Goal: Task Accomplishment & Management: Manage account settings

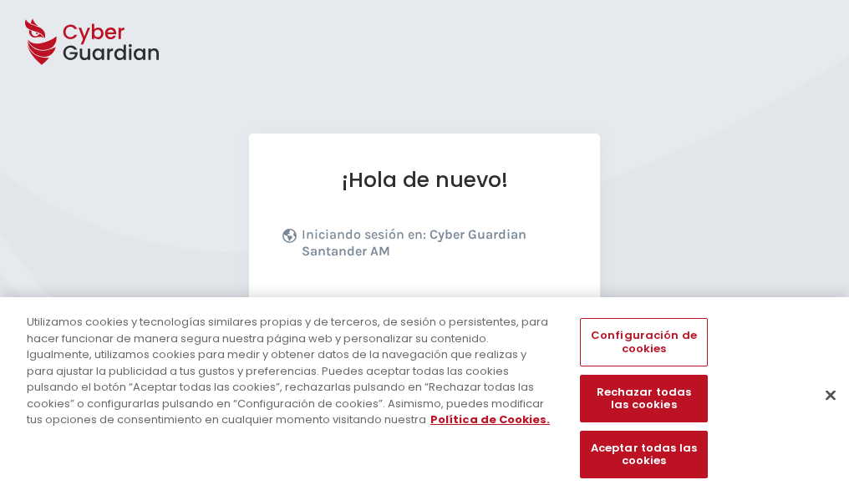
scroll to position [205, 0]
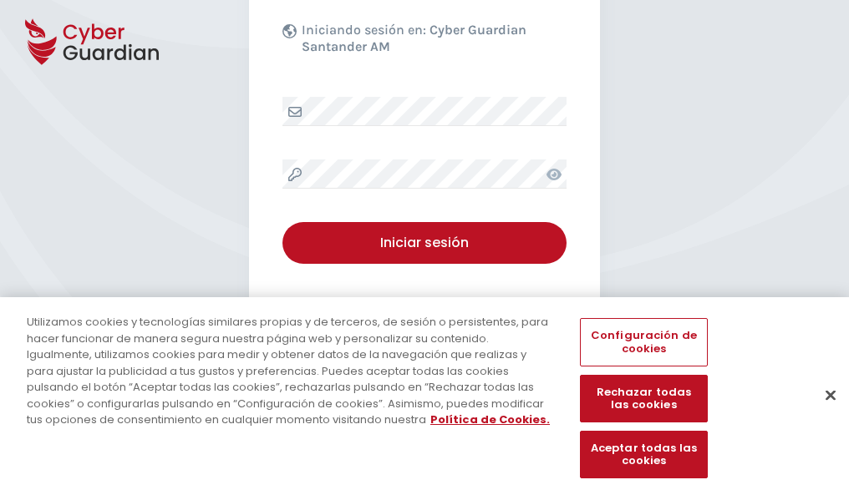
click at [822, 413] on button "Cerrar" at bounding box center [830, 395] width 37 height 37
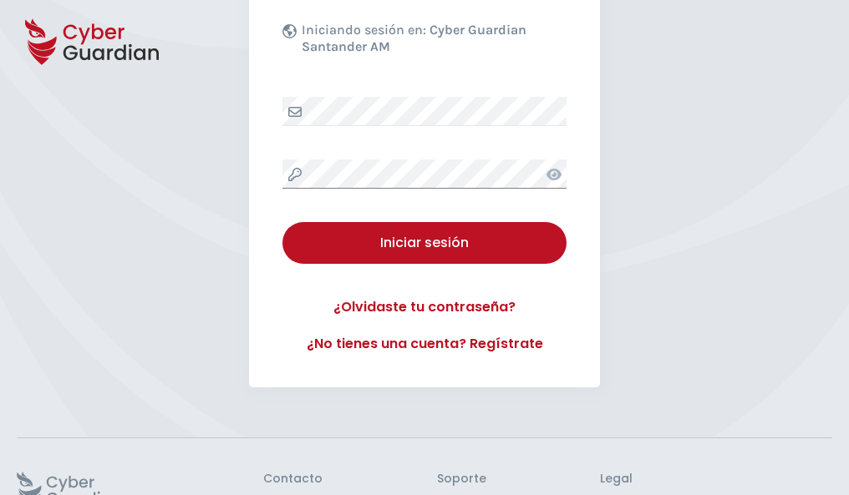
scroll to position [325, 0]
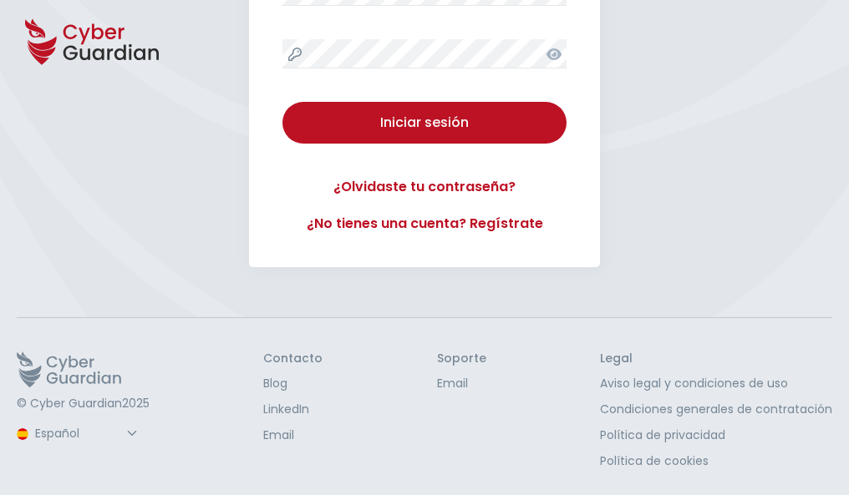
click at [282, 102] on button "Iniciar sesión" at bounding box center [424, 123] width 284 height 42
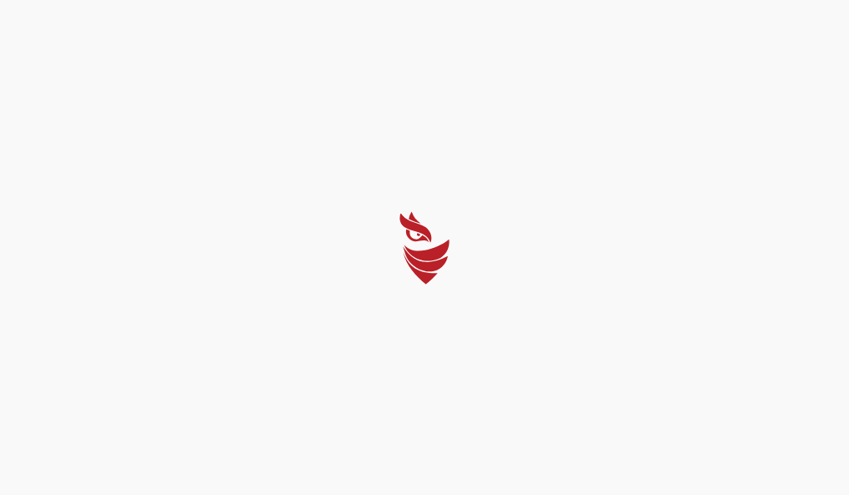
scroll to position [0, 0]
select select "Português (BR)"
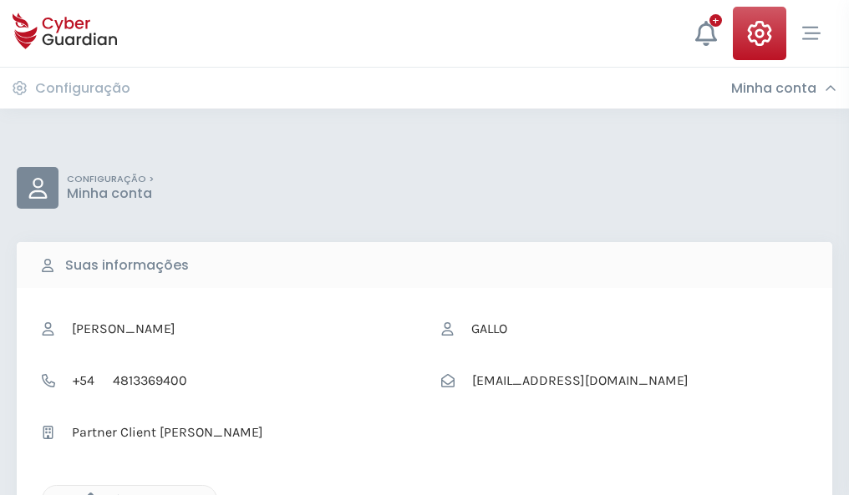
click at [86, 494] on icon "button" at bounding box center [86, 500] width 14 height 14
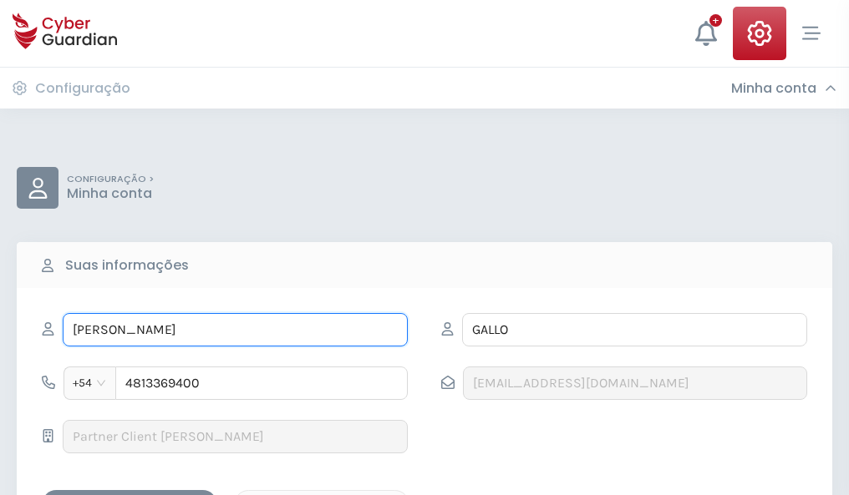
click at [235, 330] on input "ISABEL" at bounding box center [235, 329] width 345 height 33
type input "I"
type input "Sebastián"
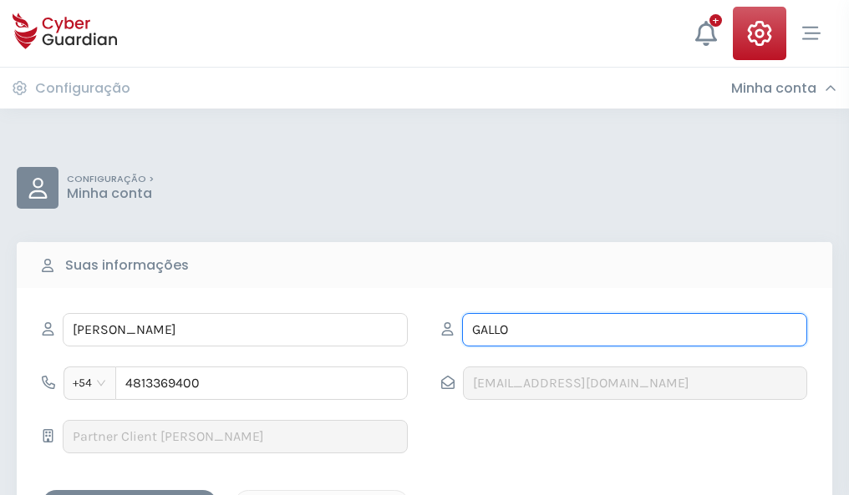
click at [634, 330] on input "GALLO" at bounding box center [634, 329] width 345 height 33
type input "G"
type input "Llopis"
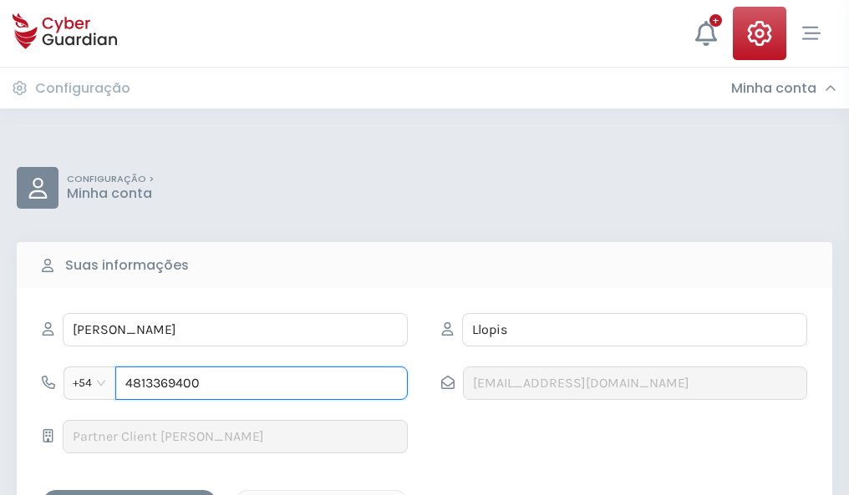
click at [261, 383] on input "4813369400" at bounding box center [261, 383] width 292 height 33
type input "4"
type input "4986177828"
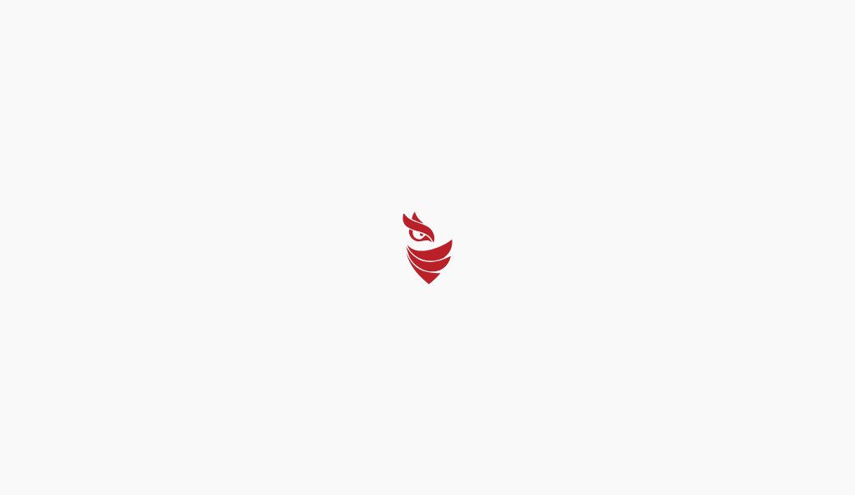
select select "Português (BR)"
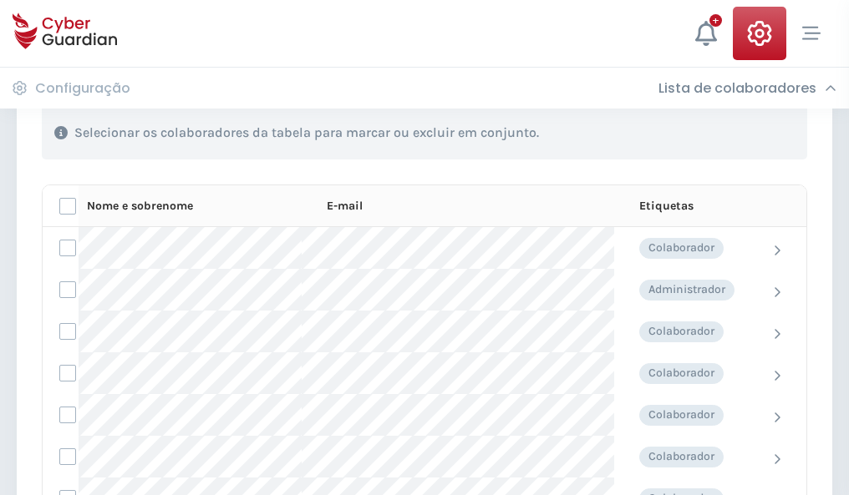
scroll to position [715, 0]
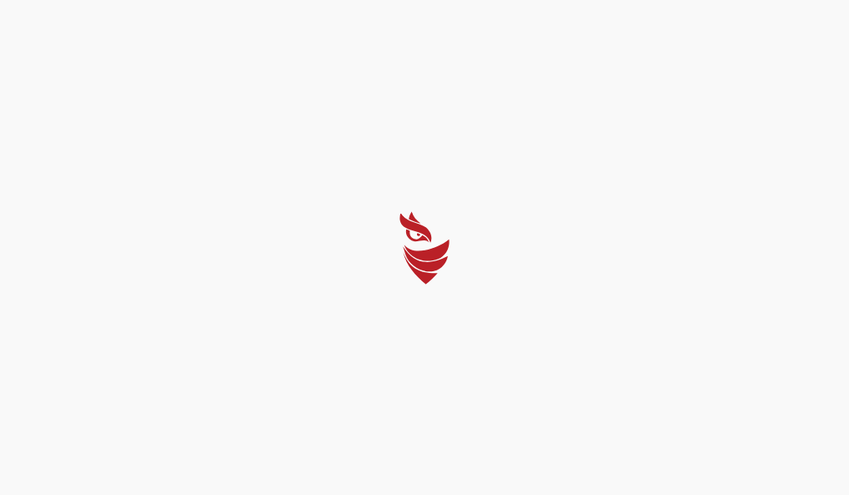
select select "Português (BR)"
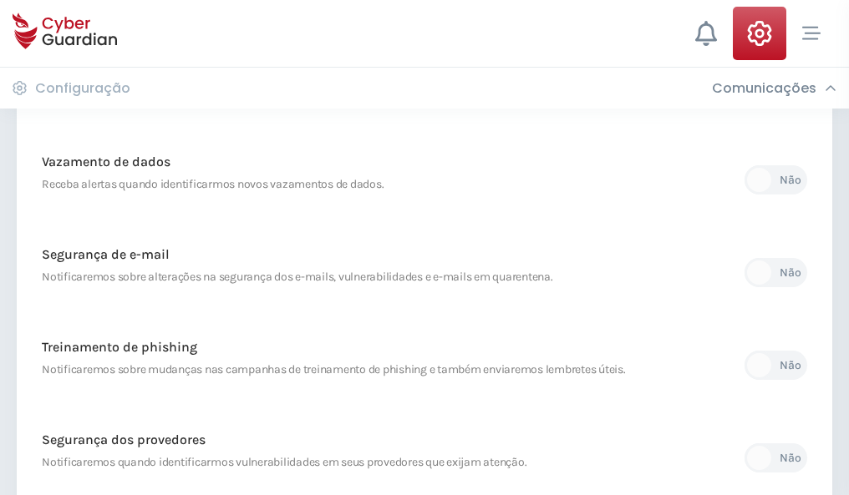
scroll to position [879, 0]
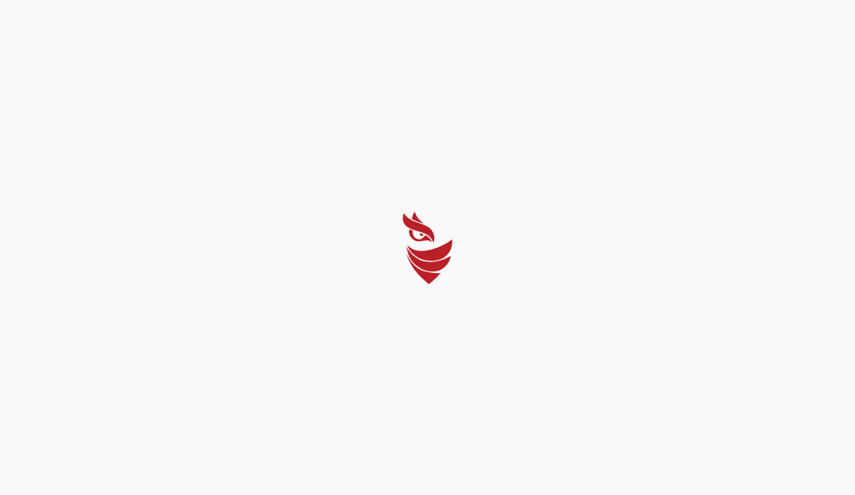
select select "Português (BR)"
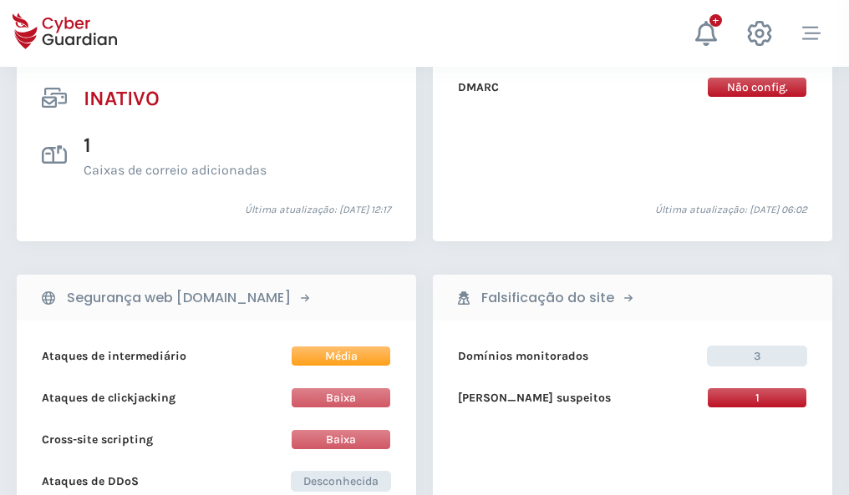
scroll to position [1655, 0]
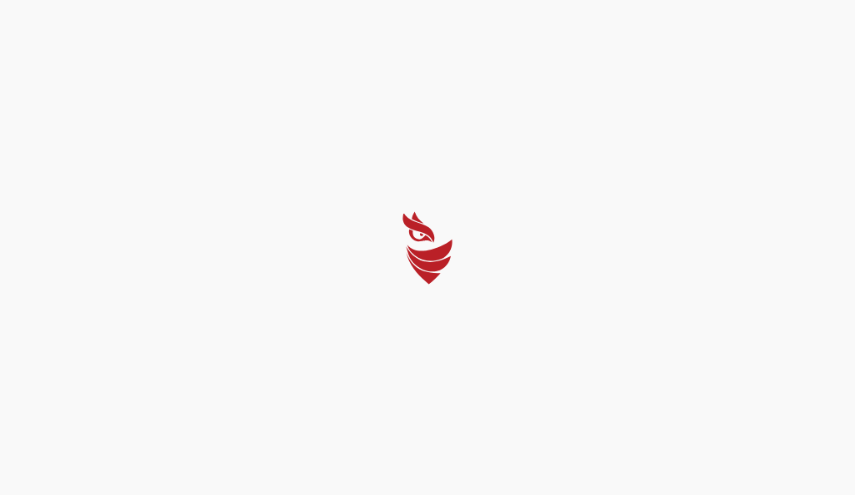
select select "Português (BR)"
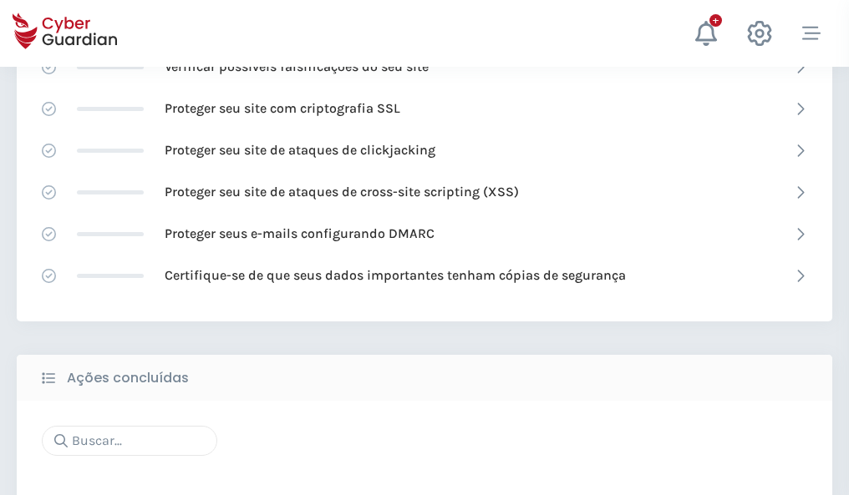
scroll to position [1113, 0]
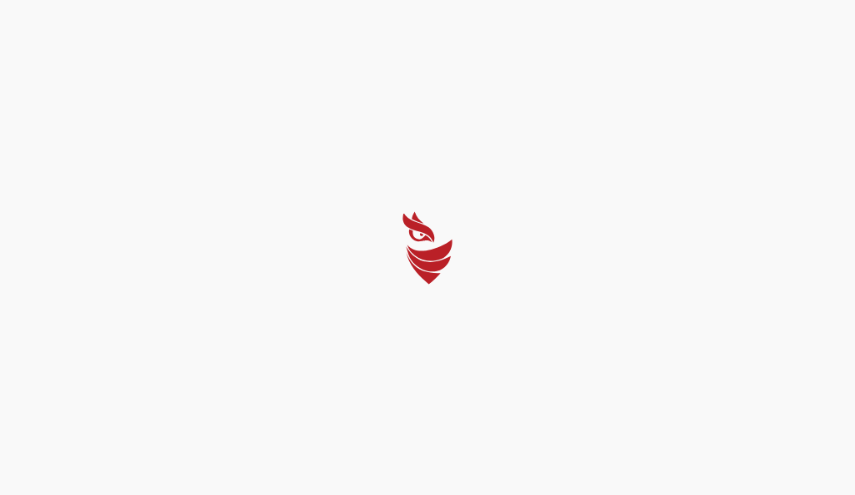
select select "Português (BR)"
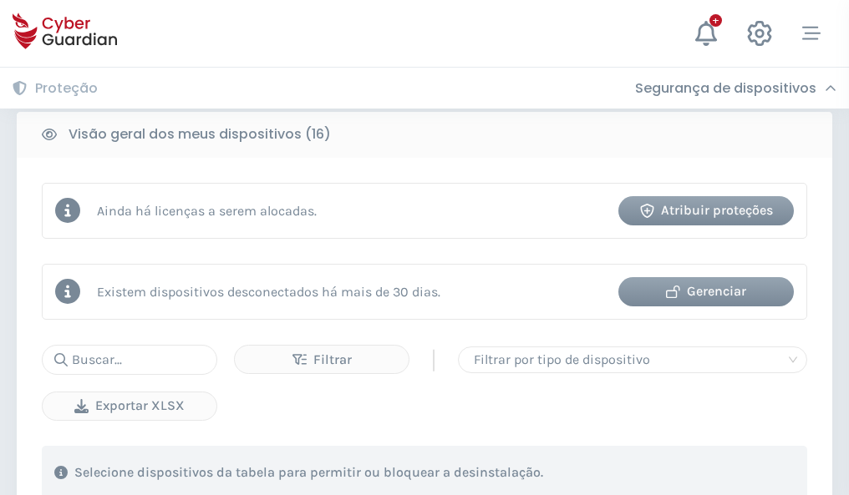
scroll to position [1557, 0]
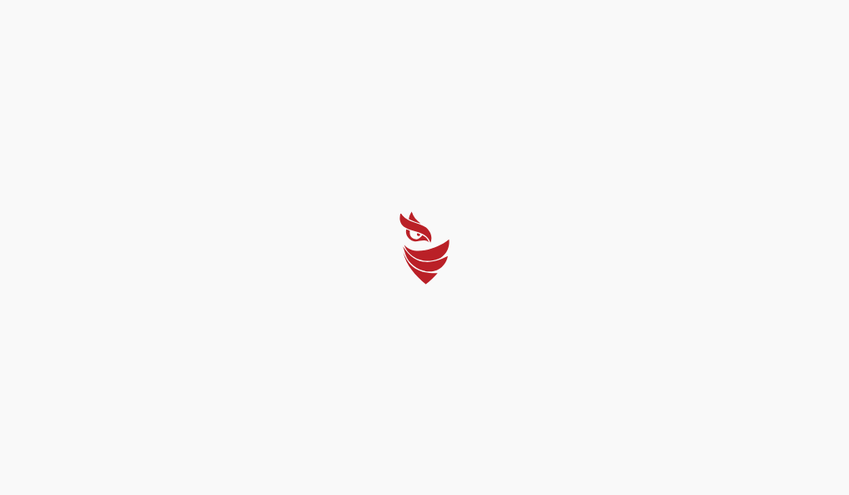
select select "Português (BR)"
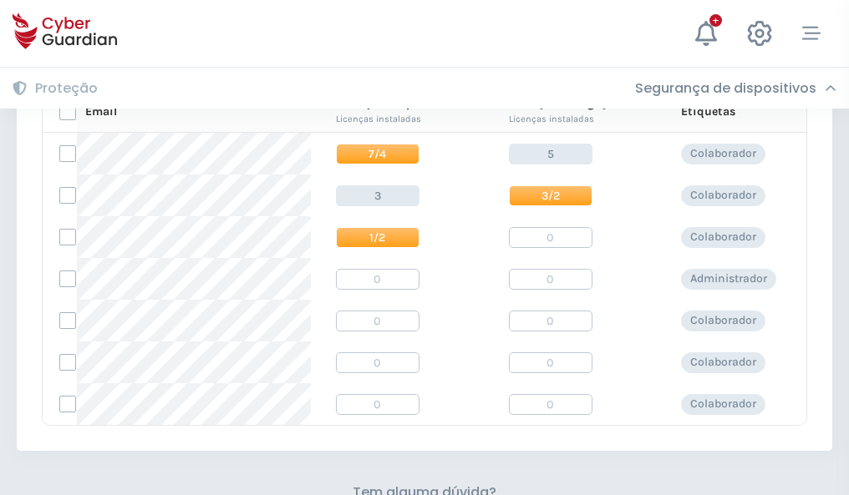
scroll to position [717, 0]
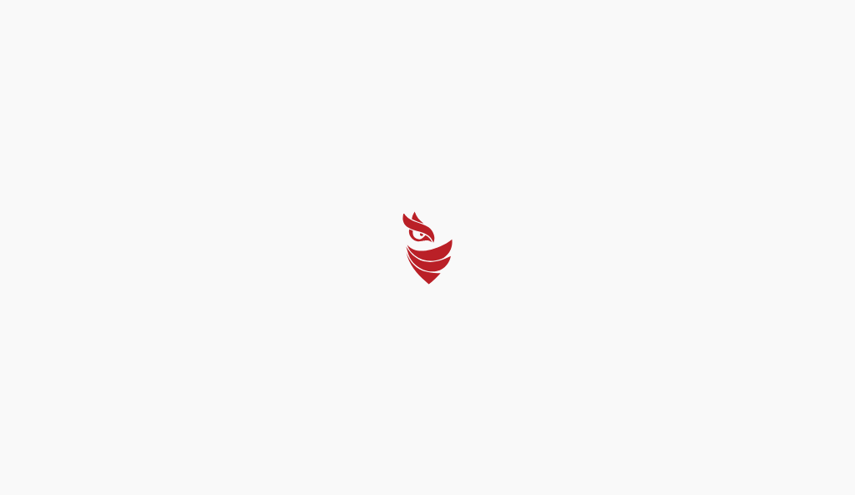
select select "Português (BR)"
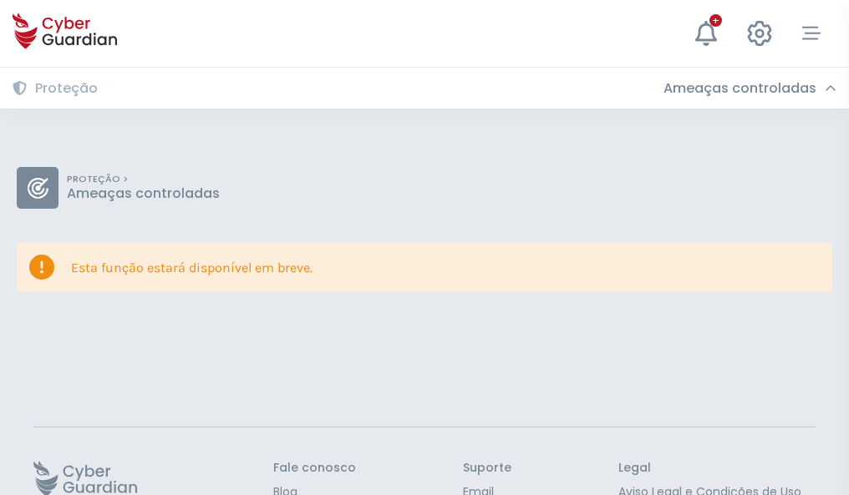
scroll to position [109, 0]
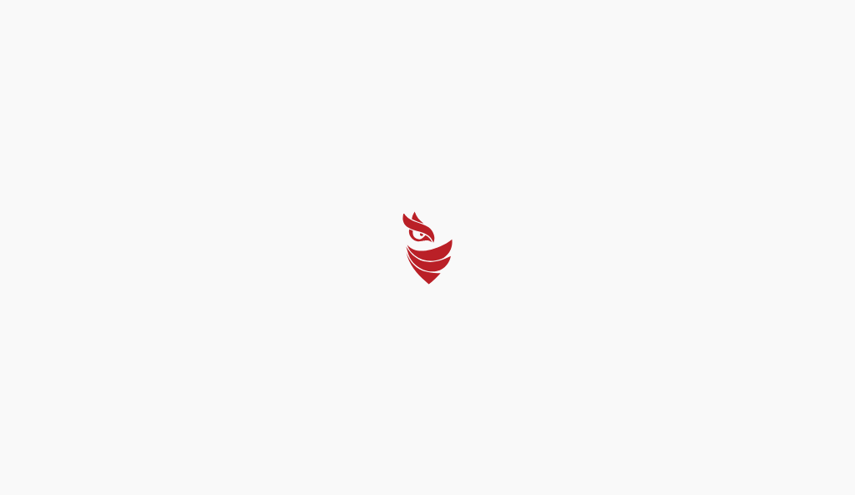
select select "Português (BR)"
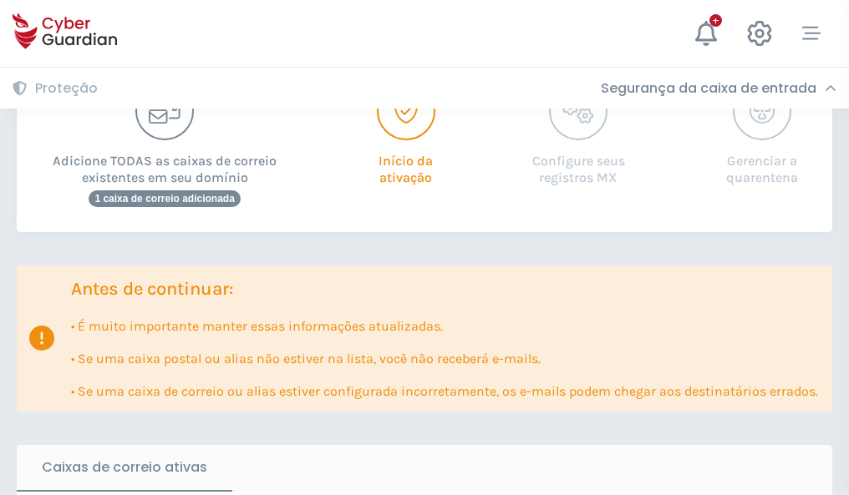
scroll to position [1019, 0]
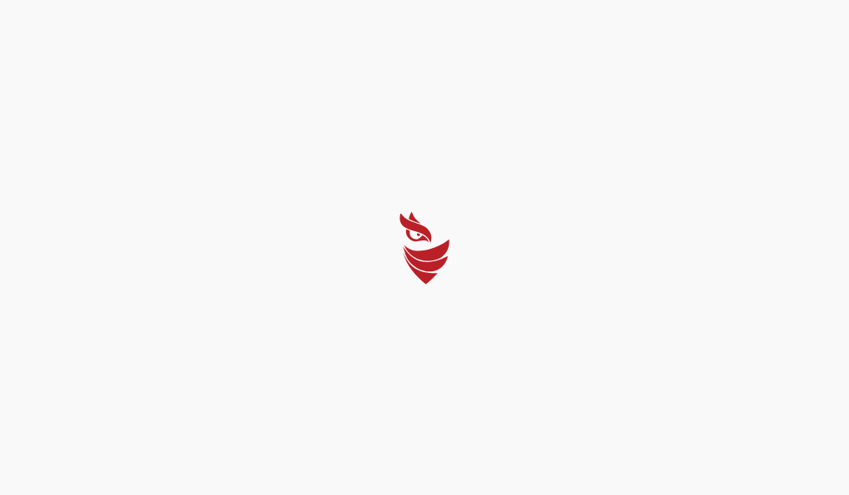
select select "Português (BR)"
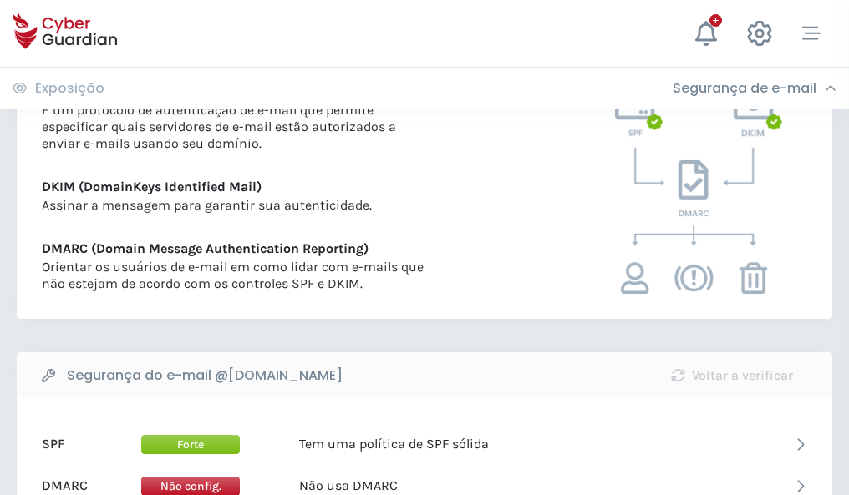
scroll to position [901, 0]
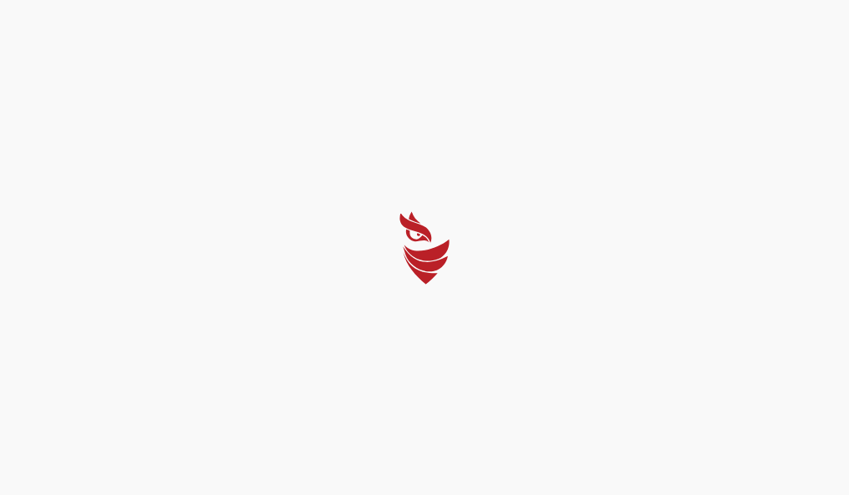
select select "Português (BR)"
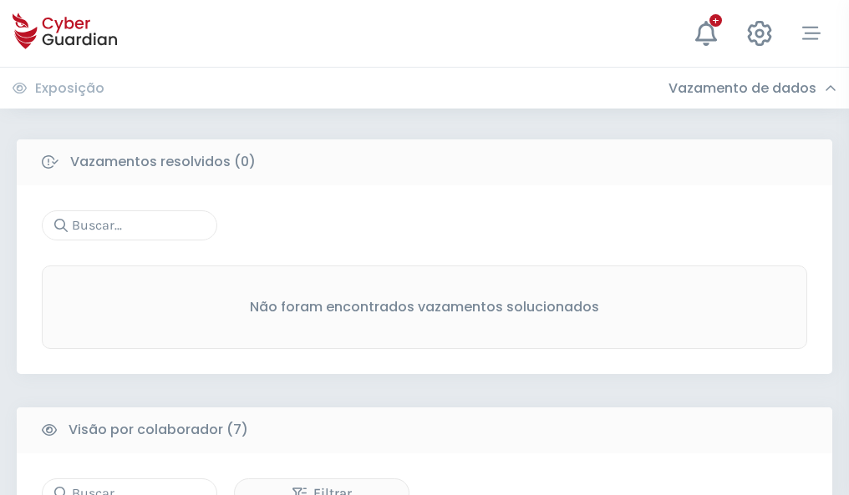
scroll to position [1381, 0]
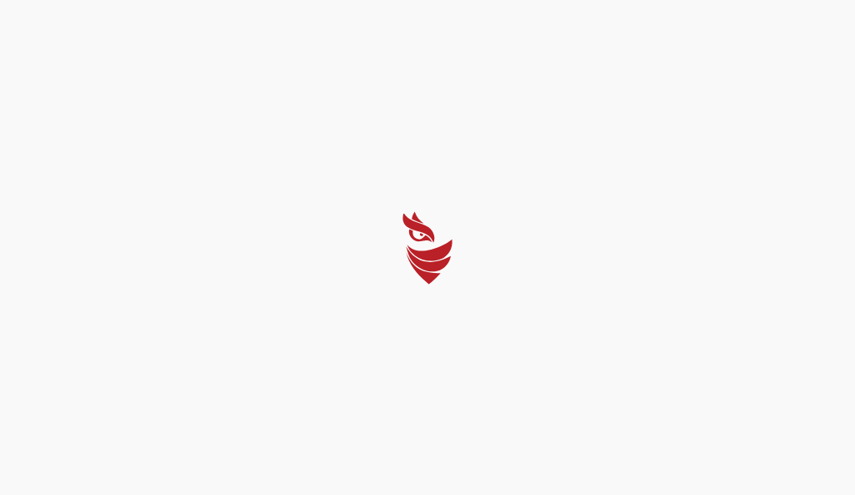
select select "Português (BR)"
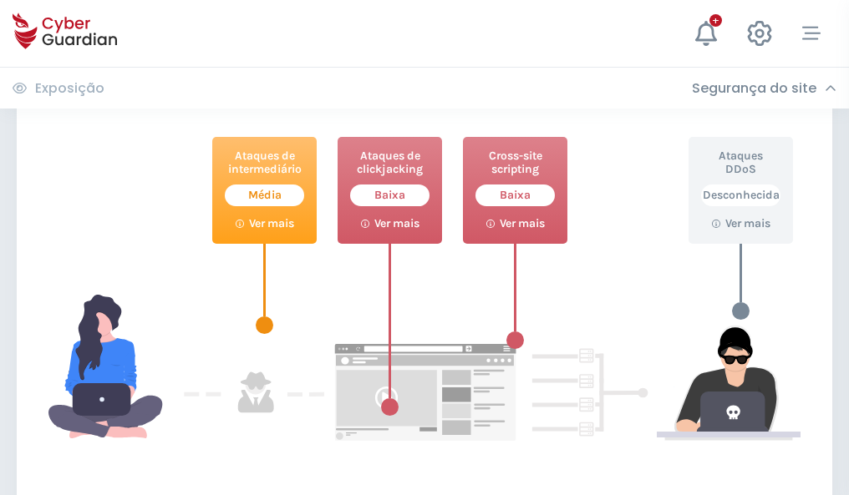
scroll to position [910, 0]
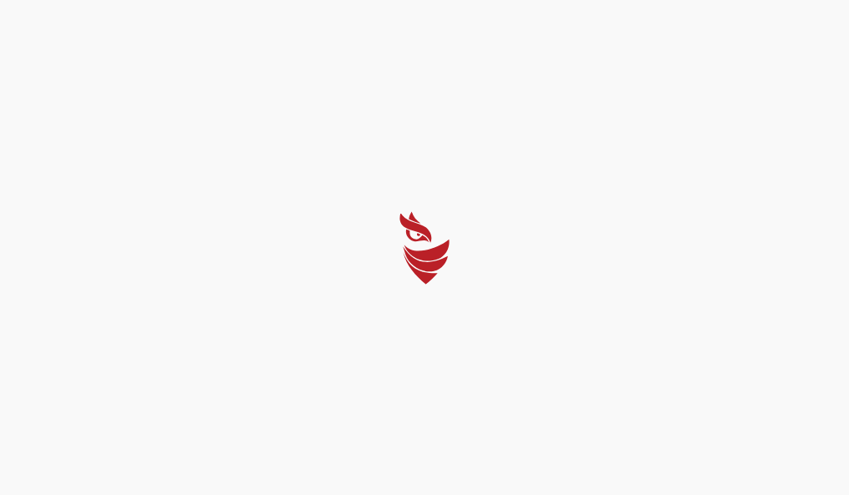
select select "Português (BR)"
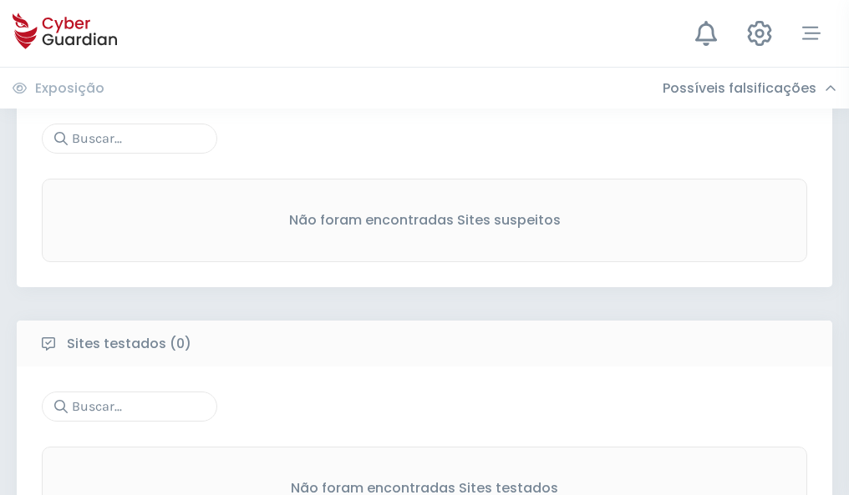
scroll to position [874, 0]
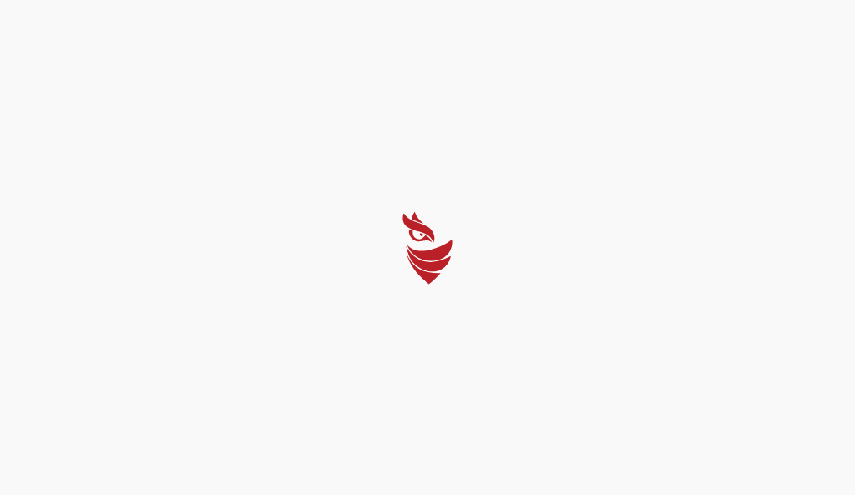
select select "Português (BR)"
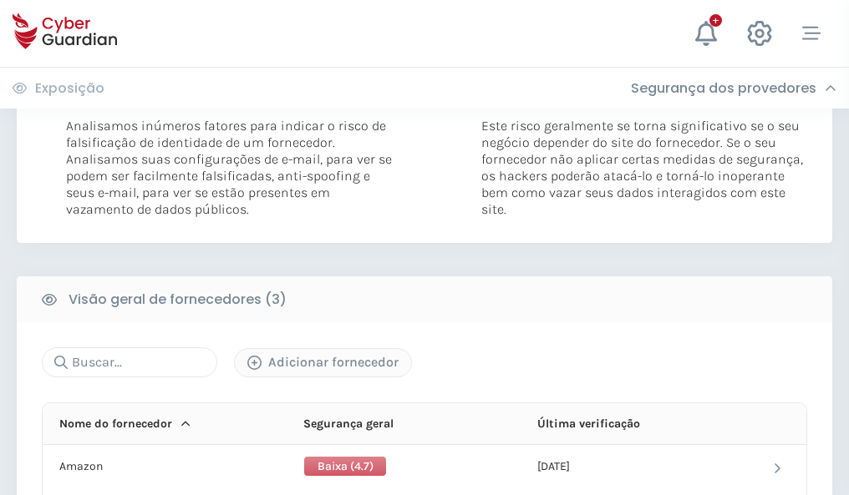
scroll to position [935, 0]
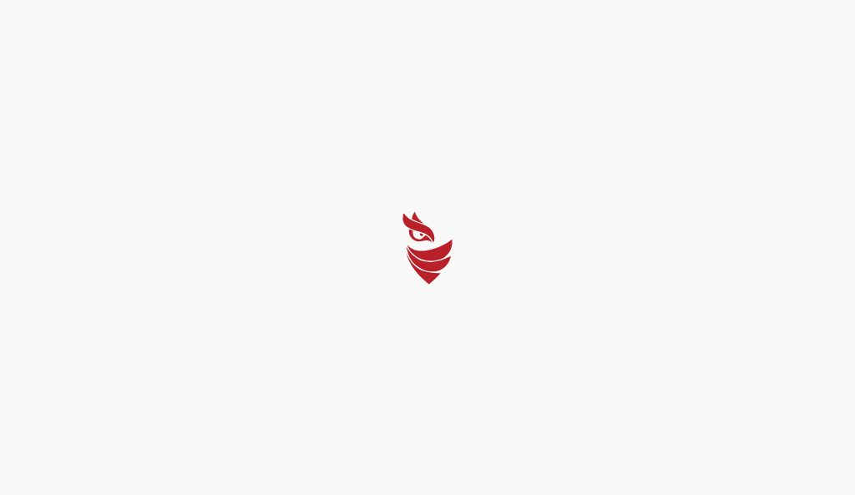
select select "Português (BR)"
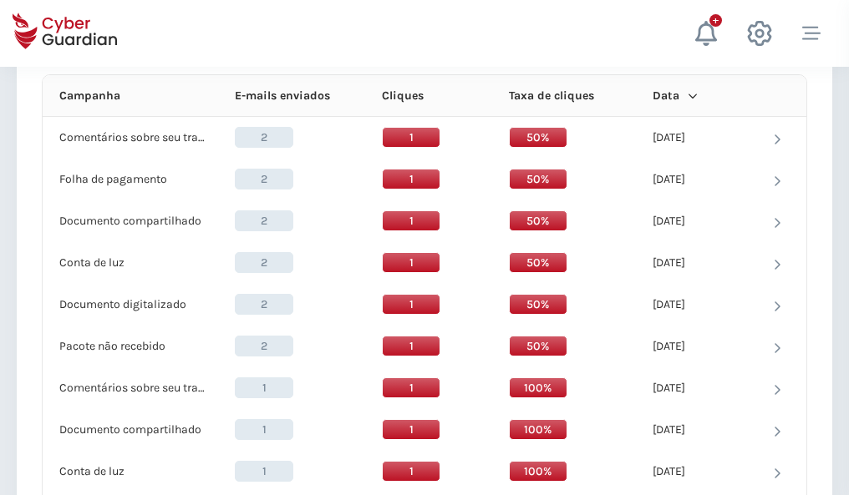
scroll to position [1498, 0]
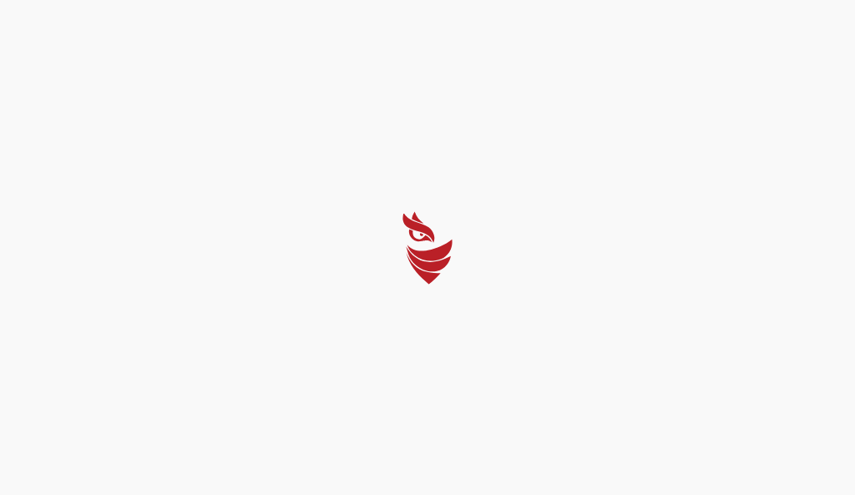
select select "Português (BR)"
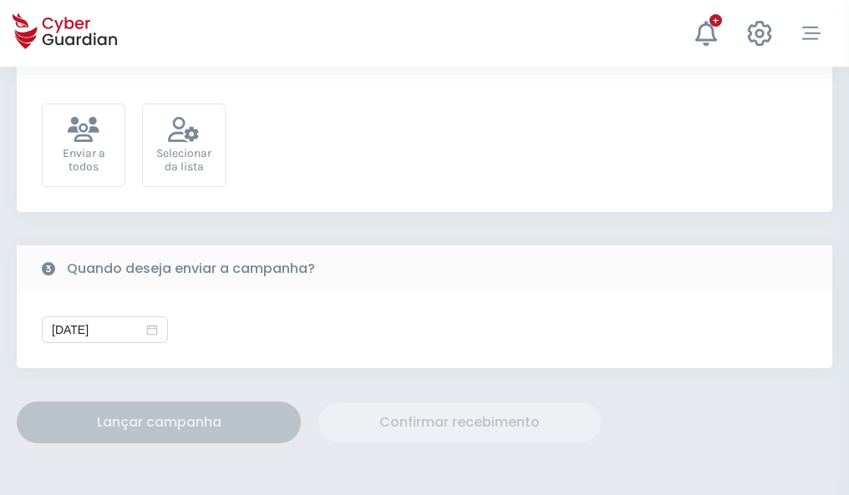
scroll to position [611, 0]
